Goal: Transaction & Acquisition: Purchase product/service

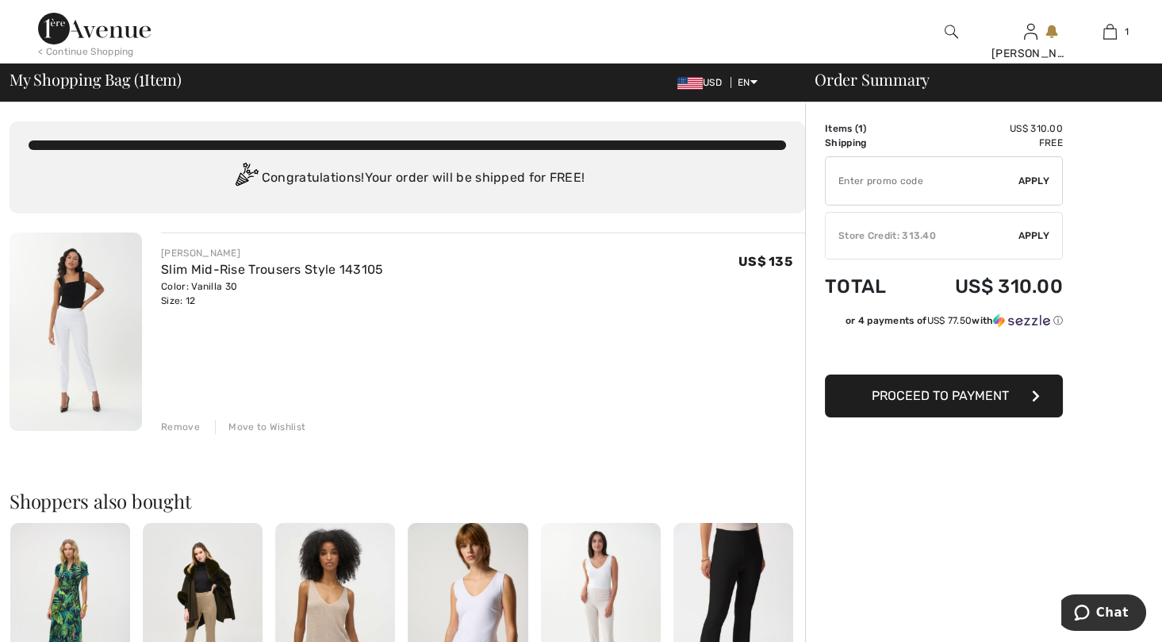
click at [841, 136] on td "Shipping" at bounding box center [868, 143] width 86 height 14
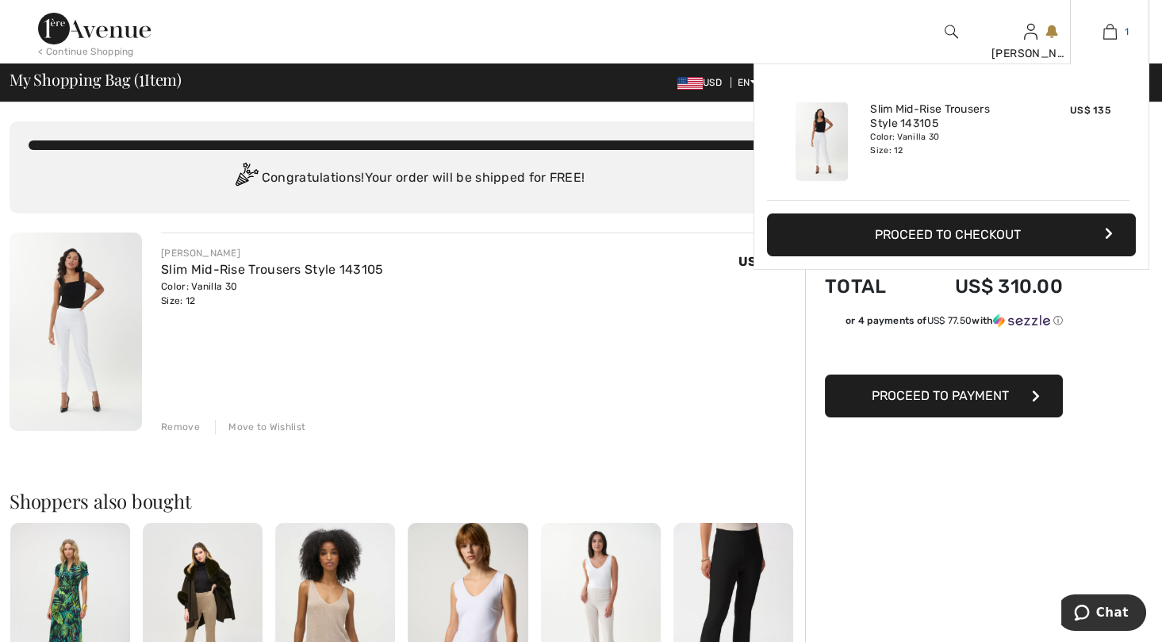
click at [1111, 32] on img at bounding box center [1109, 31] width 13 height 19
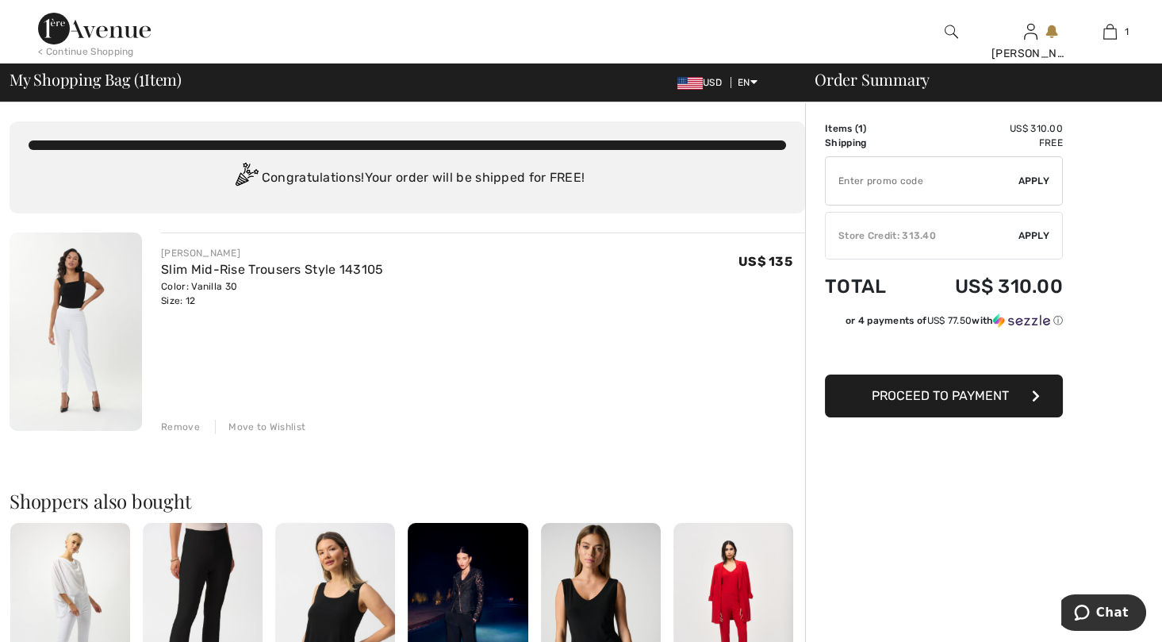
click at [89, 293] on img at bounding box center [76, 331] width 132 height 198
